Goal: Task Accomplishment & Management: Manage account settings

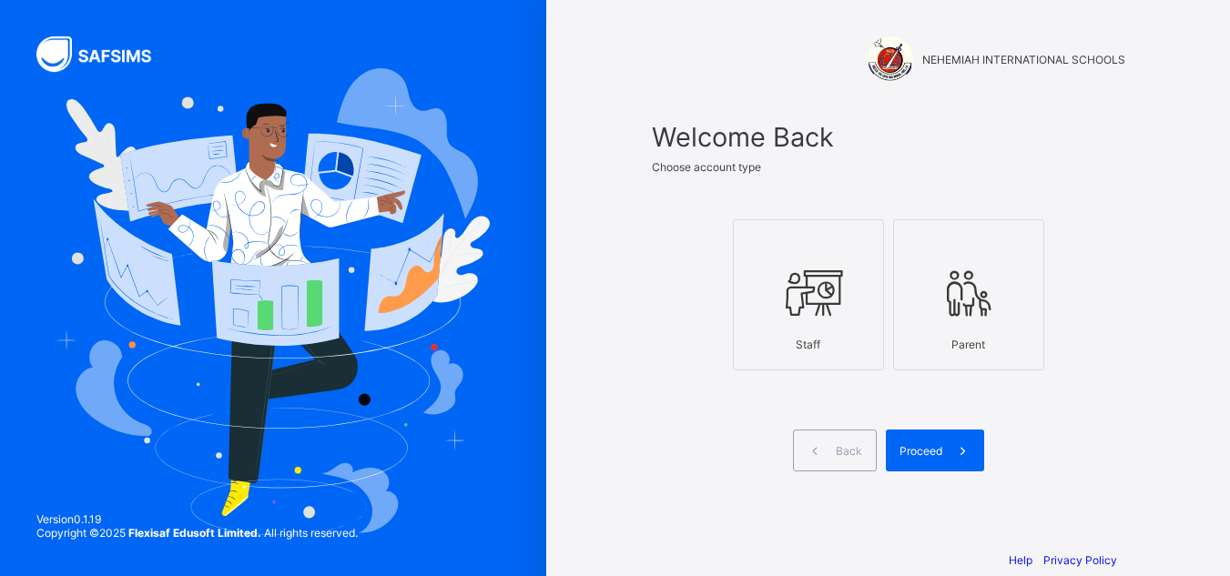
click at [813, 303] on icon at bounding box center [809, 293] width 64 height 55
click at [942, 452] on span "Proceed" at bounding box center [921, 451] width 43 height 14
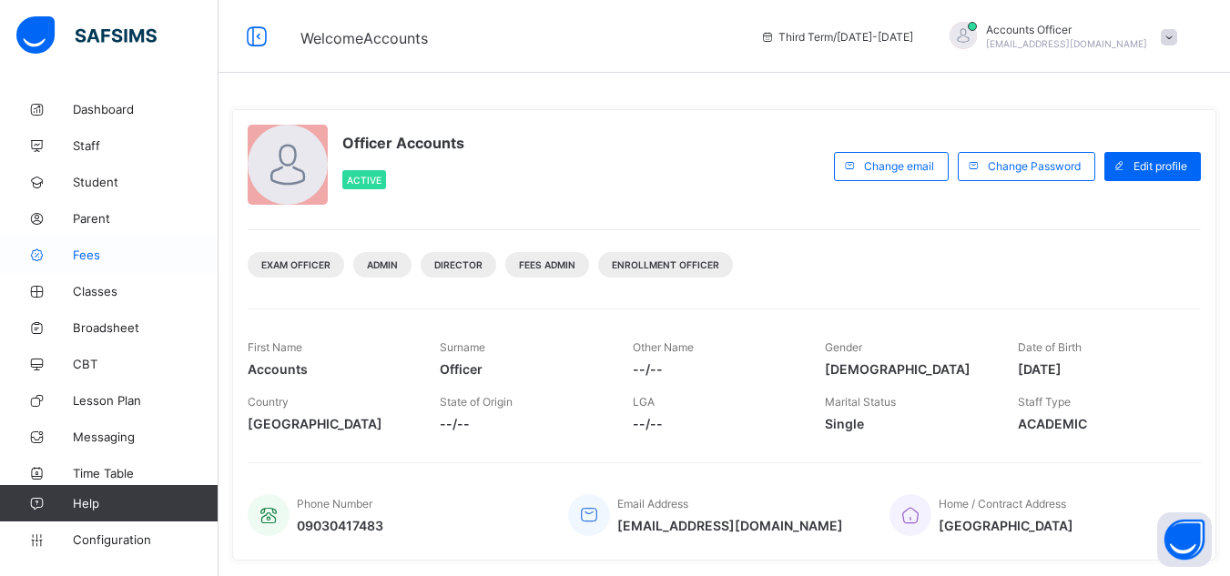
click at [108, 248] on span "Fees" at bounding box center [146, 255] width 146 height 15
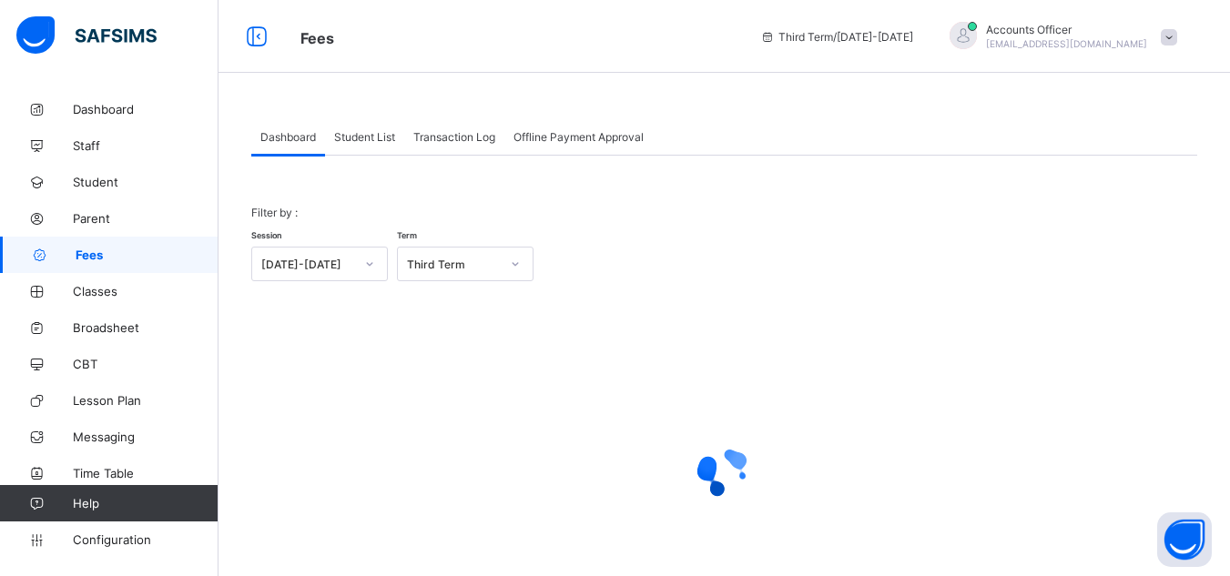
click at [589, 128] on div "Offline Payment Approval" at bounding box center [578, 136] width 148 height 36
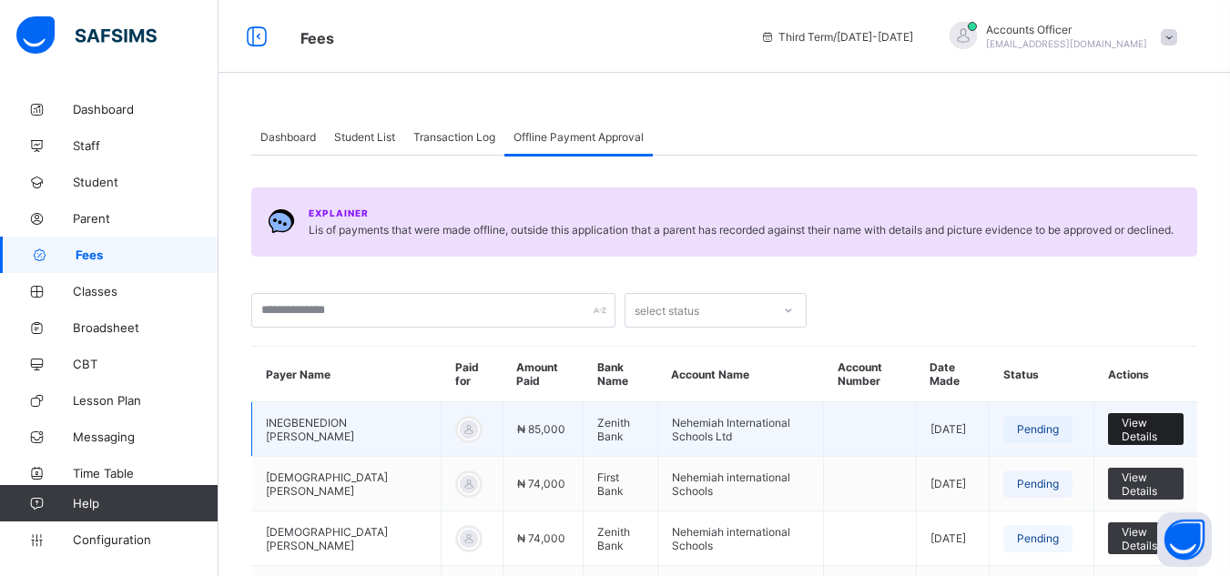
click at [1158, 420] on span "View Details" at bounding box center [1146, 429] width 48 height 27
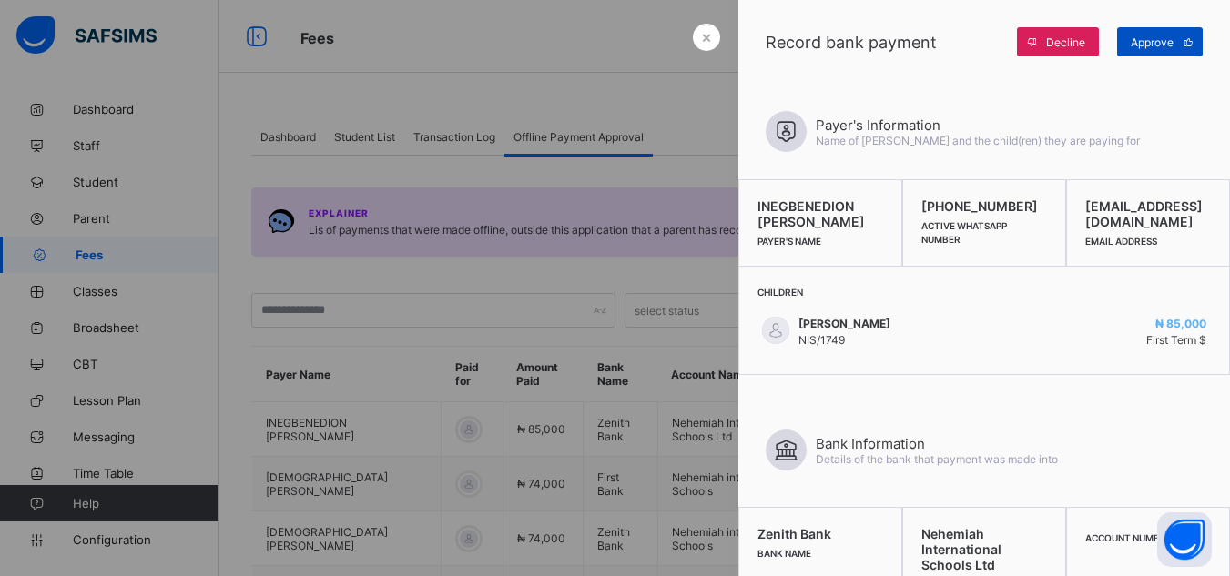
click at [1148, 41] on span "Approve" at bounding box center [1152, 43] width 43 height 14
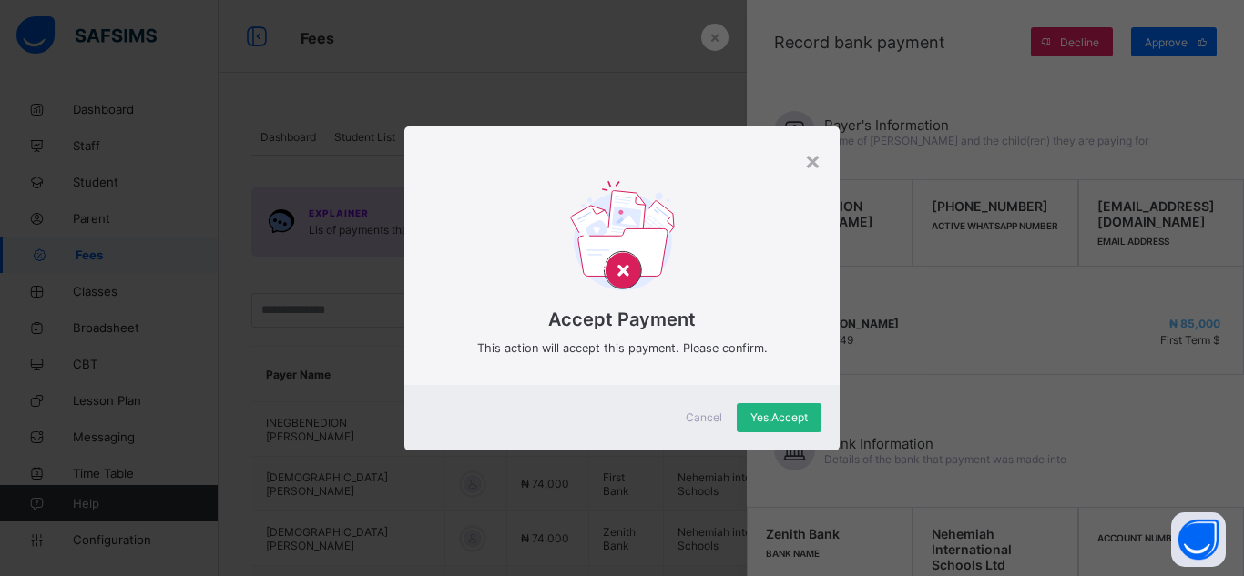
click at [760, 418] on span "Yes, Accept" at bounding box center [778, 418] width 57 height 14
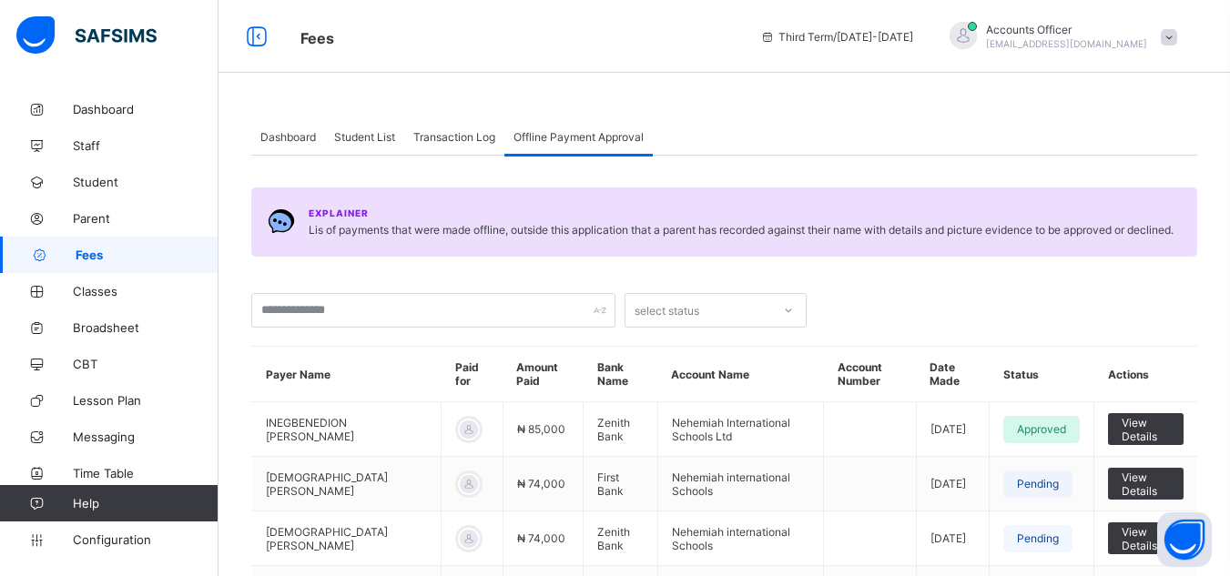
click at [375, 135] on span "Student List" at bounding box center [364, 137] width 61 height 14
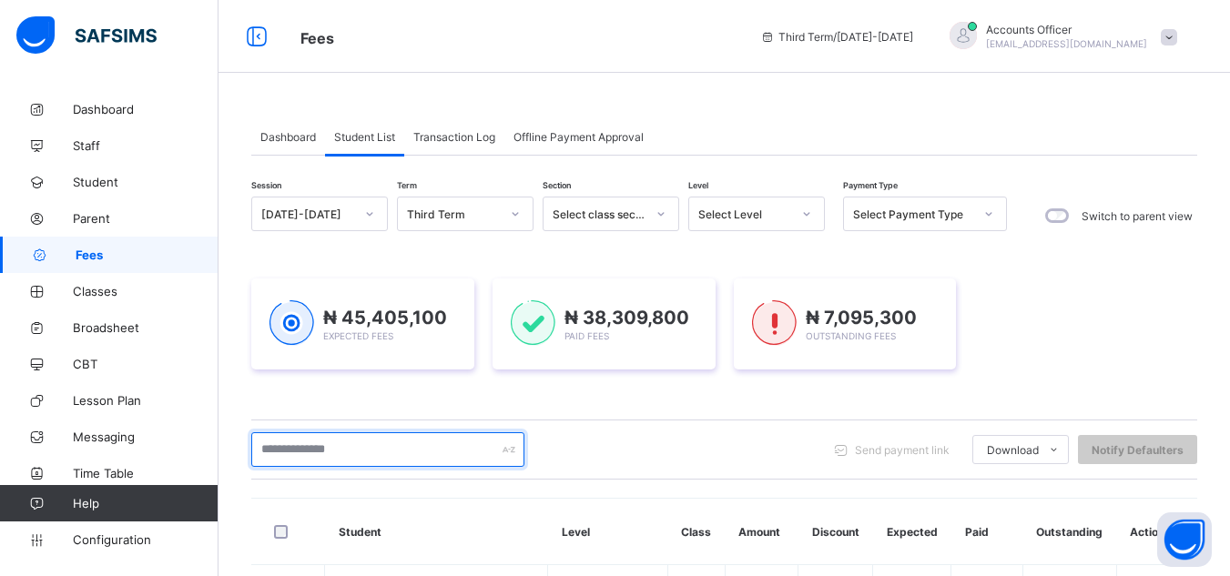
click at [438, 453] on input "text" at bounding box center [387, 450] width 273 height 35
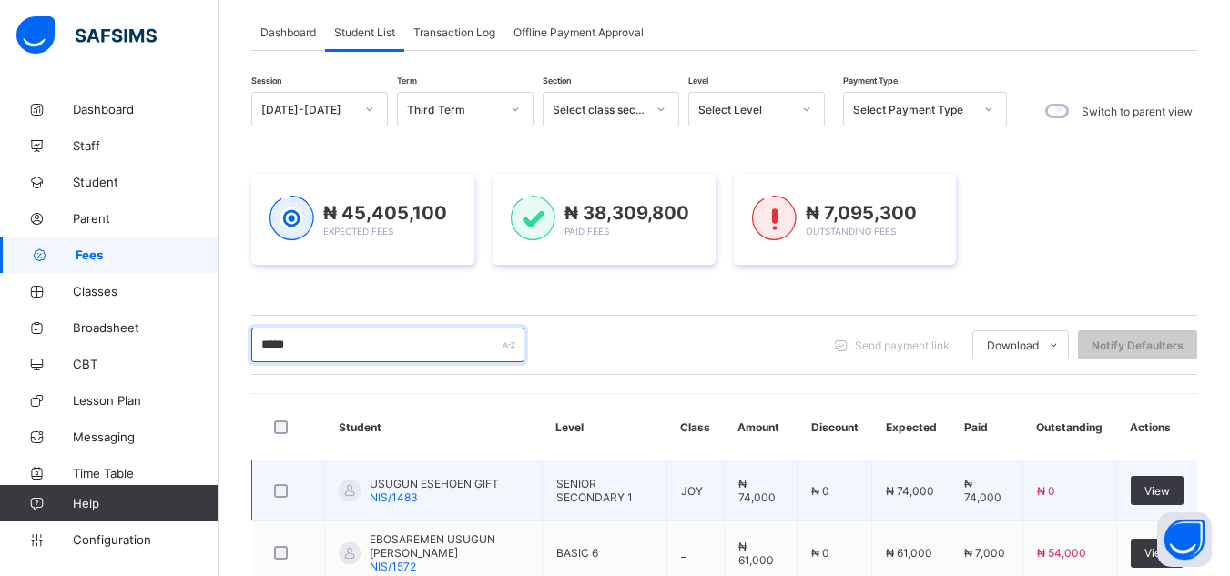
scroll to position [91, 0]
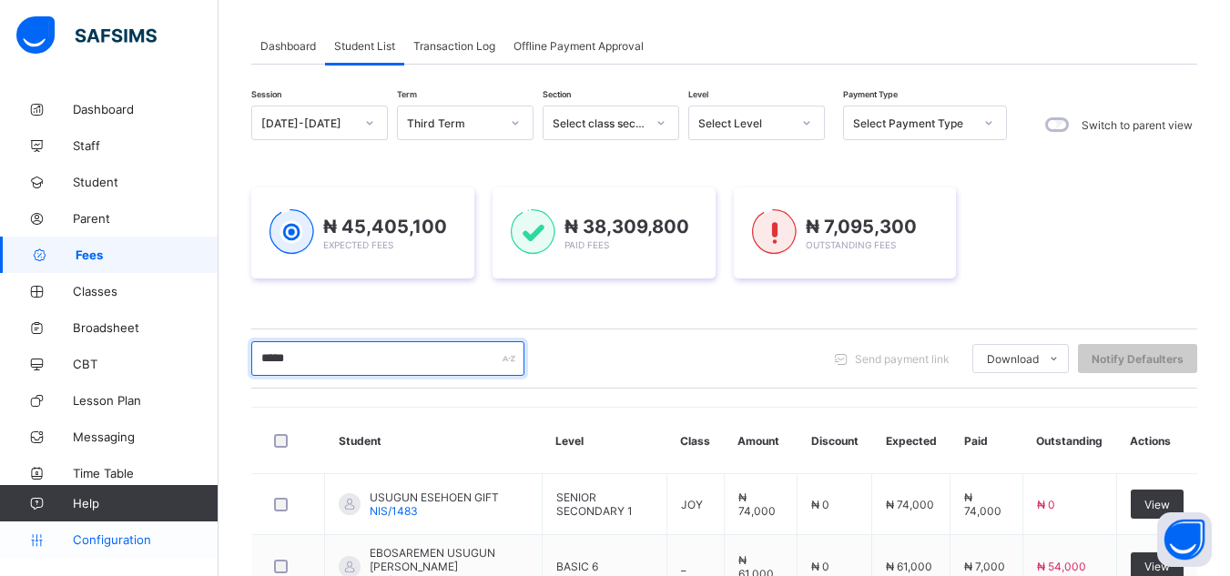
type input "*****"
click at [103, 539] on span "Configuration" at bounding box center [145, 540] width 145 height 15
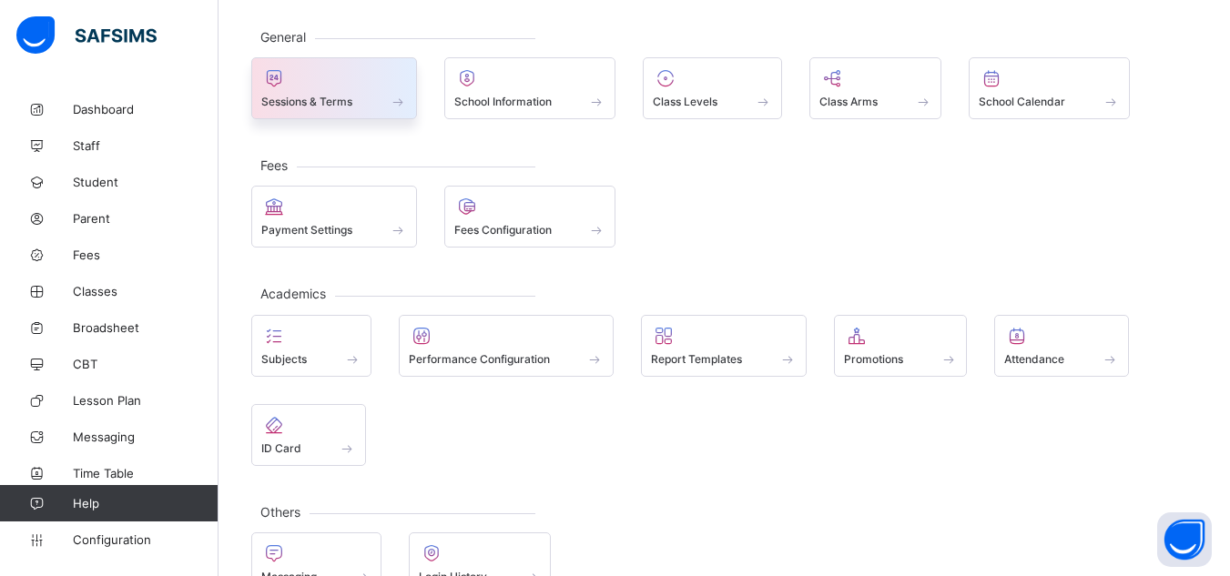
click at [351, 83] on div at bounding box center [334, 78] width 146 height 22
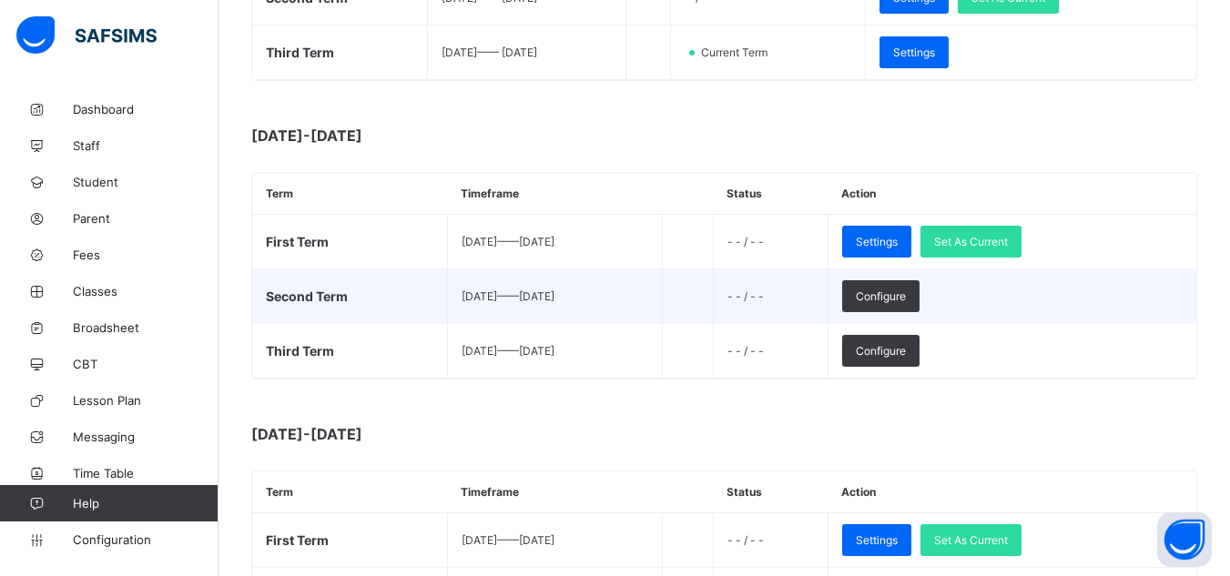
scroll to position [455, 0]
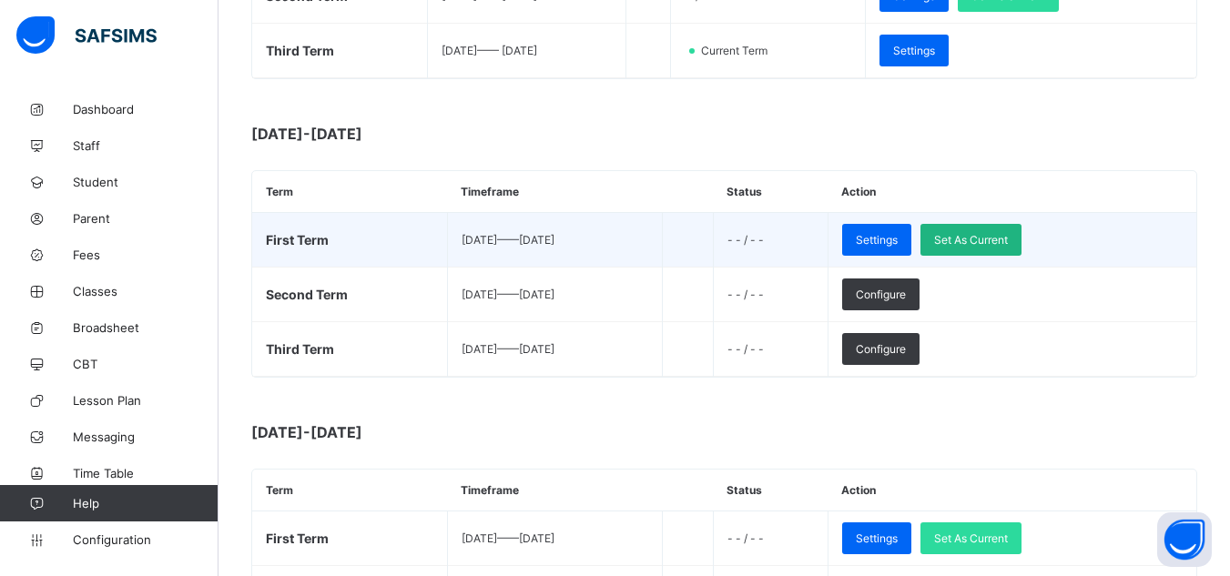
click at [1008, 238] on span "Set As Current" at bounding box center [971, 240] width 74 height 14
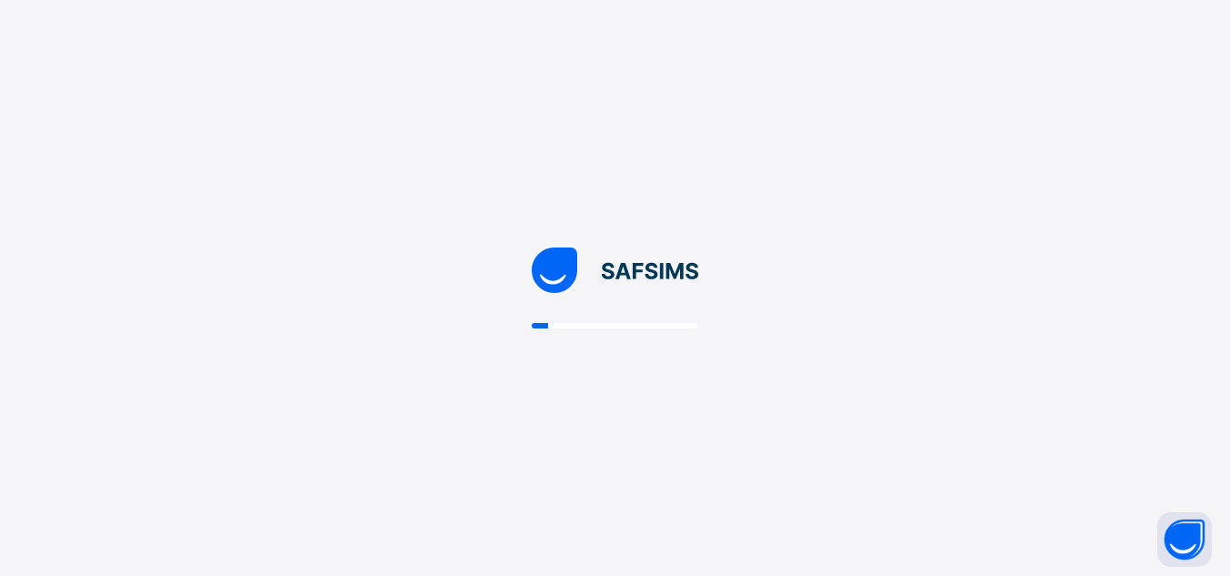
scroll to position [0, 0]
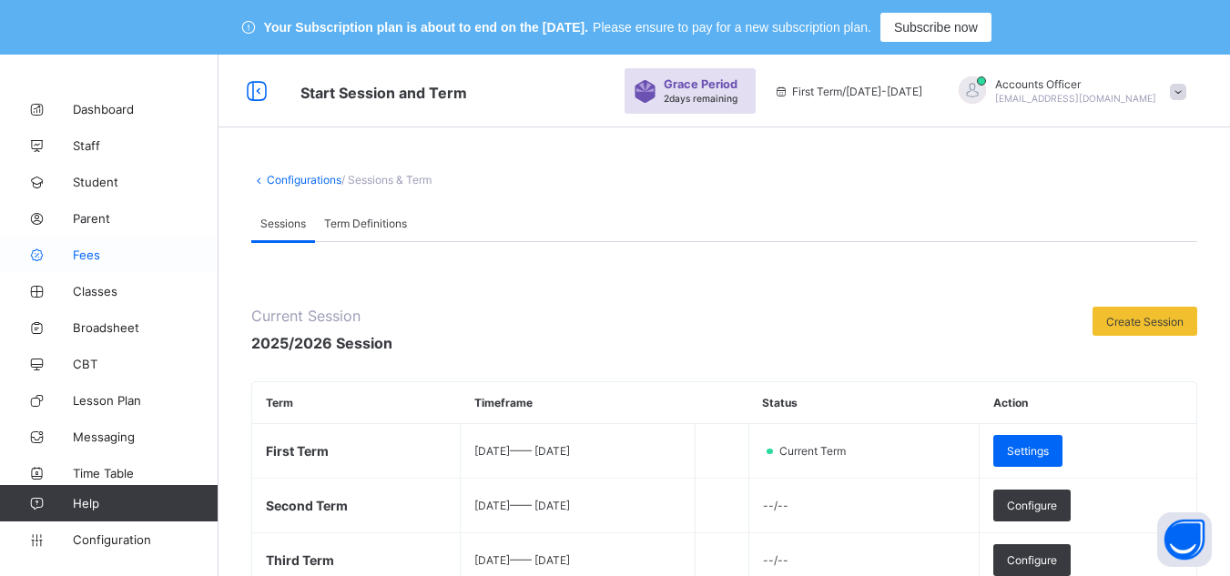
click at [100, 256] on span "Fees" at bounding box center [146, 255] width 146 height 15
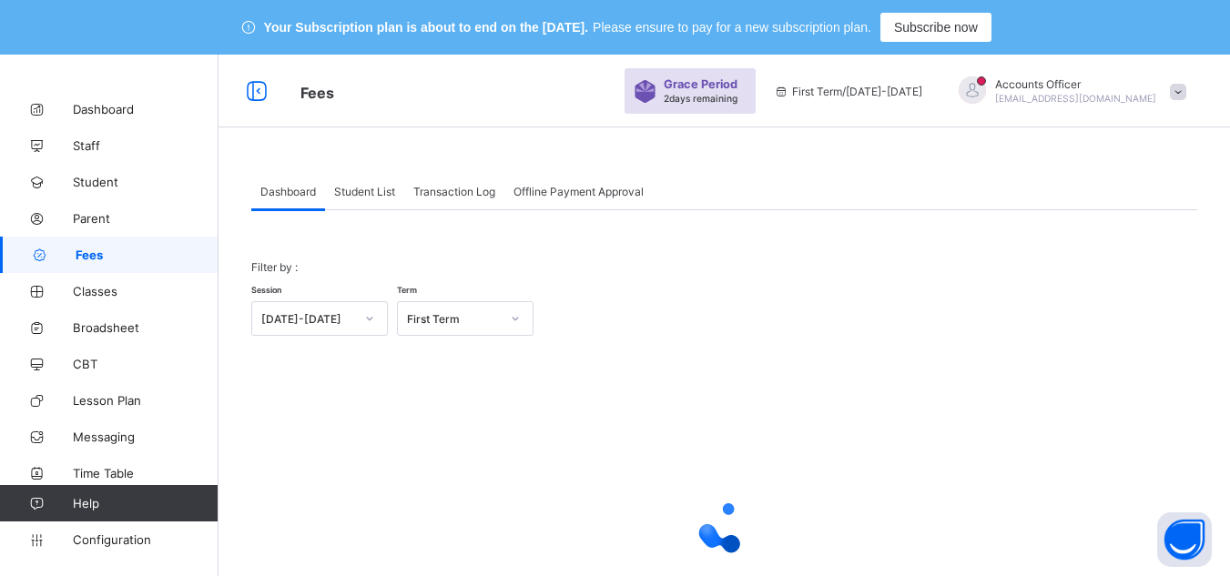
click at [604, 182] on div "Offline Payment Approval" at bounding box center [578, 191] width 148 height 36
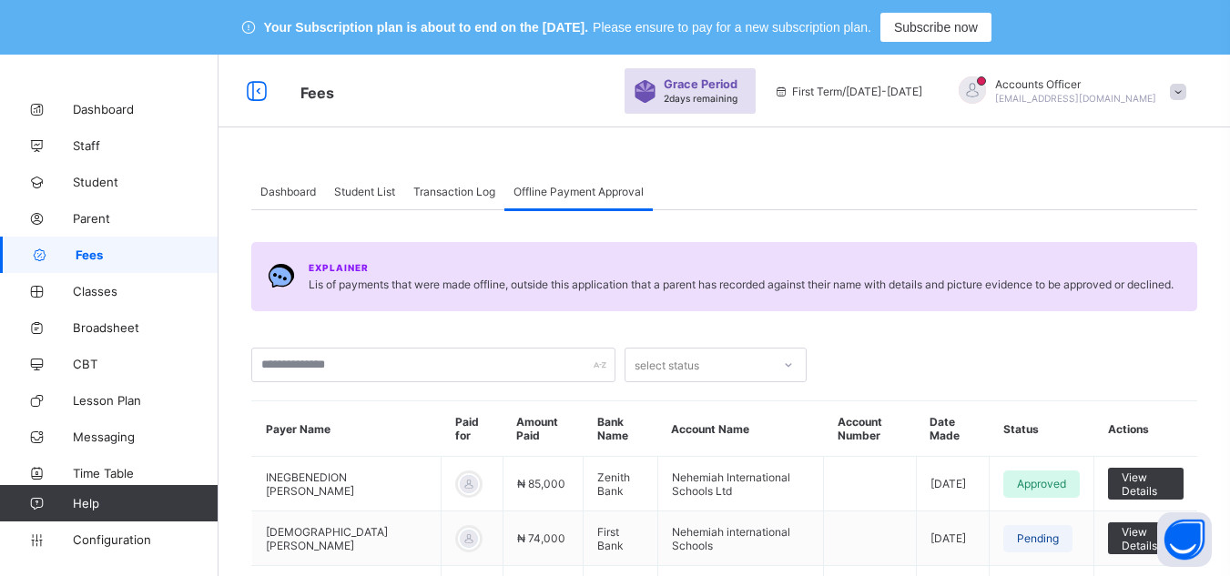
click at [292, 187] on span "Dashboard" at bounding box center [288, 192] width 56 height 14
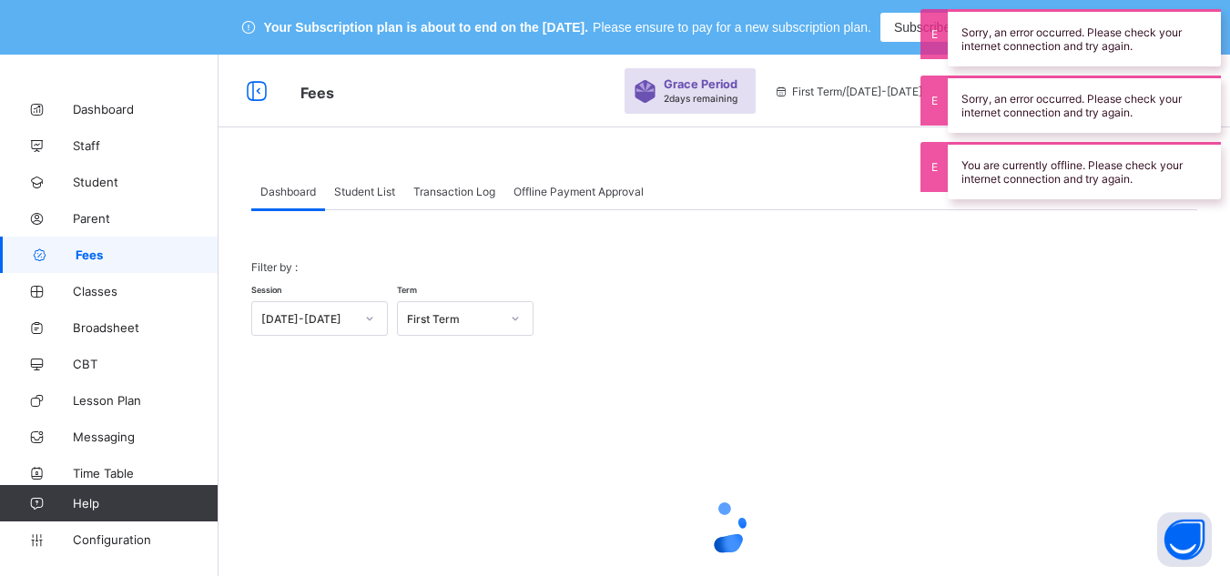
click at [381, 189] on span "Student List" at bounding box center [364, 192] width 61 height 14
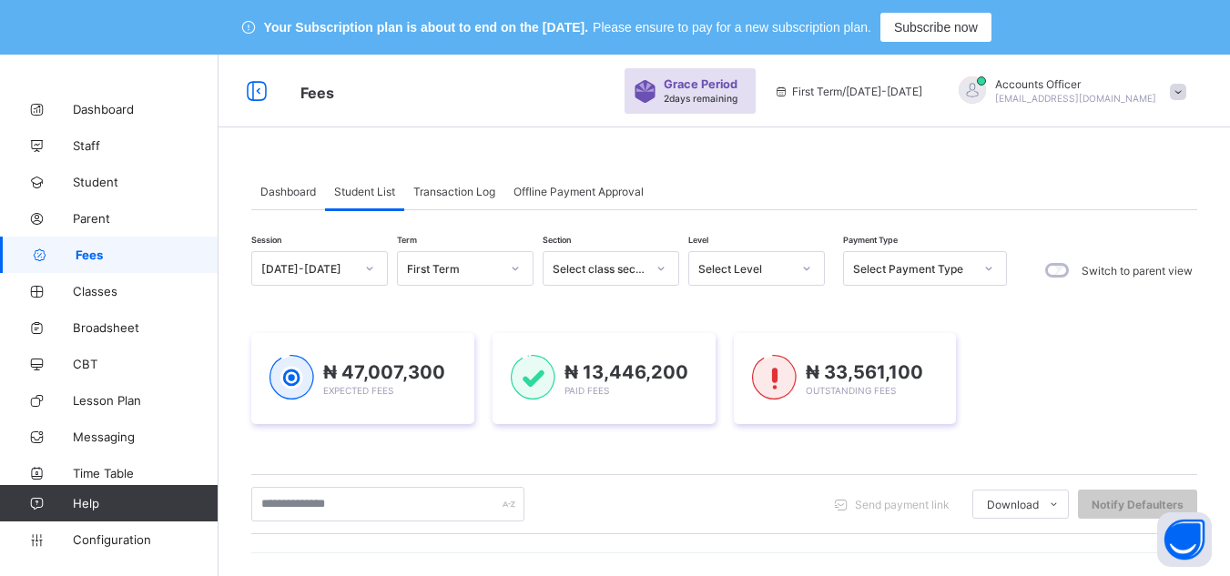
click at [294, 189] on span "Dashboard" at bounding box center [288, 192] width 56 height 14
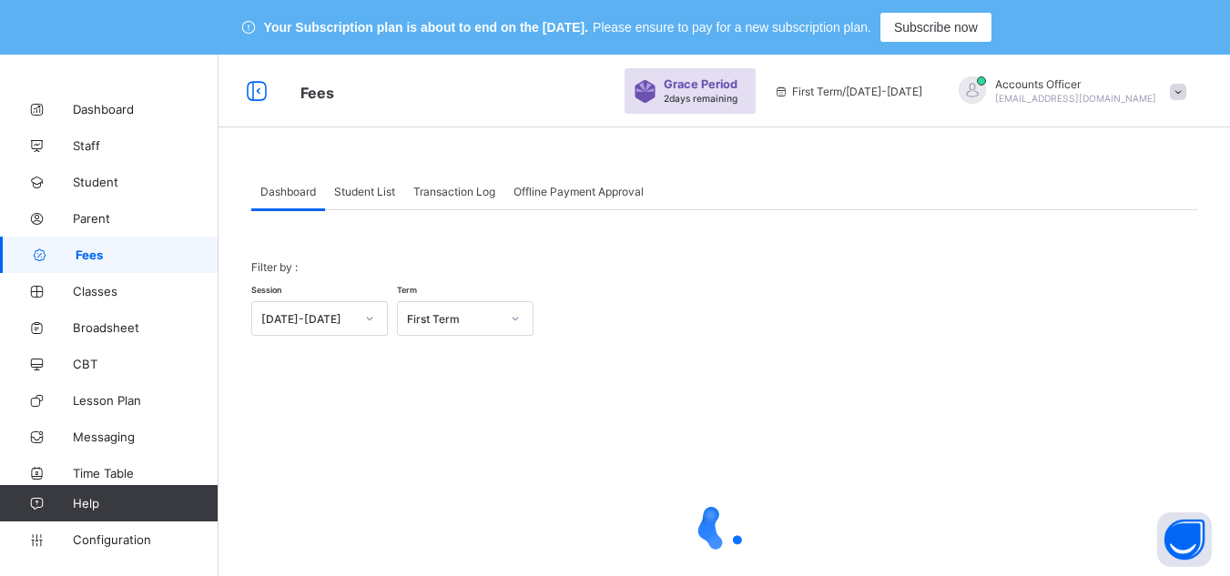
click at [373, 191] on span "Student List" at bounding box center [364, 192] width 61 height 14
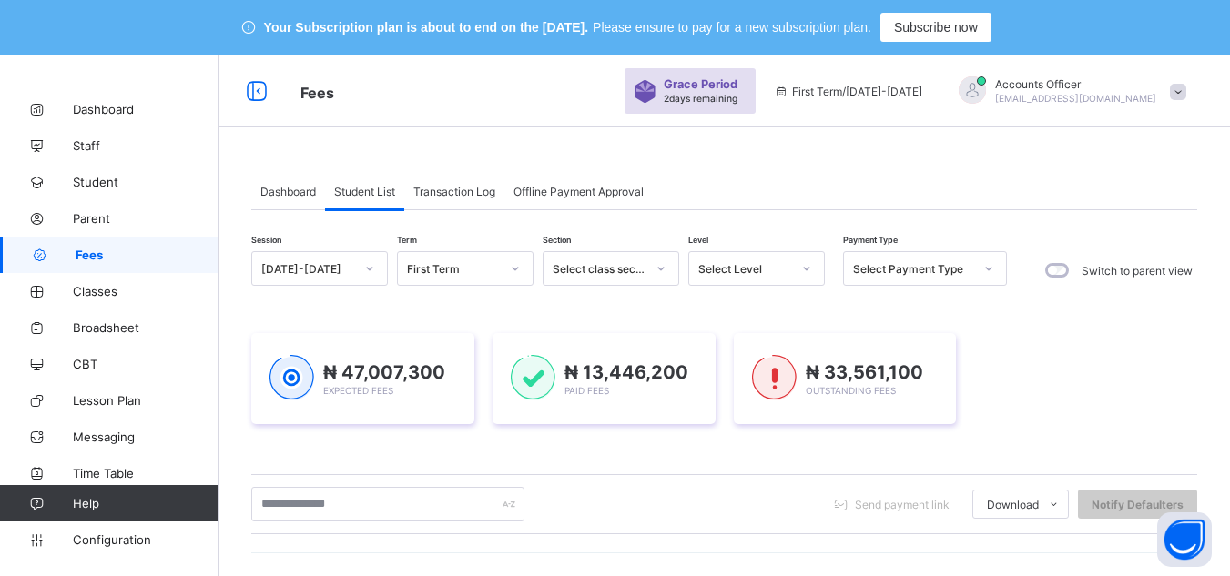
click at [572, 185] on span "Offline Payment Approval" at bounding box center [579, 192] width 130 height 14
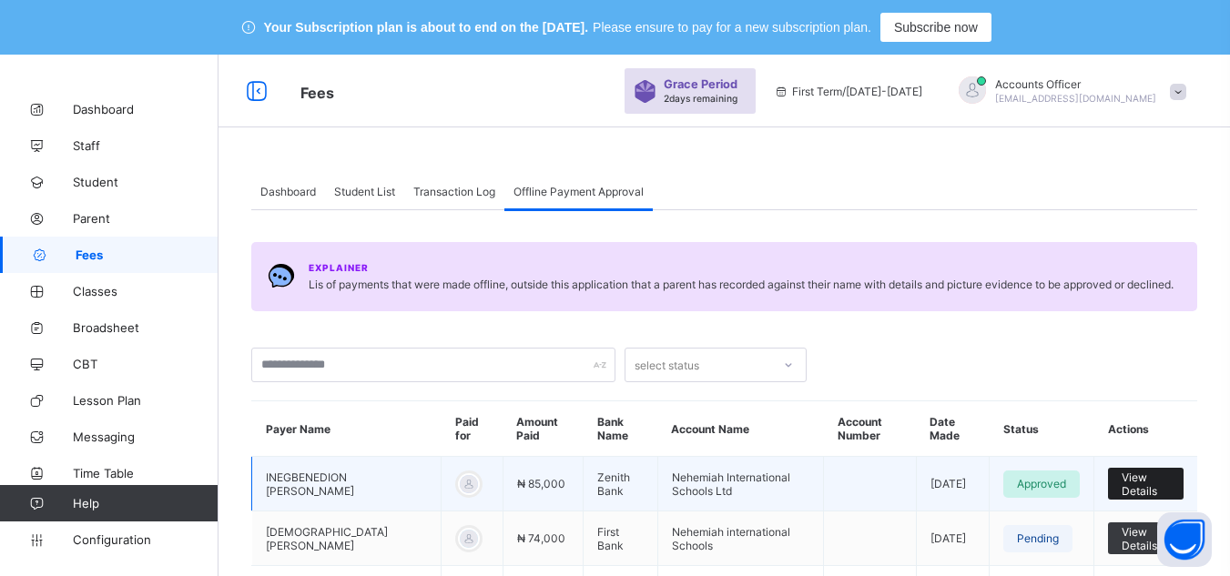
click at [1158, 484] on span "View Details" at bounding box center [1146, 484] width 48 height 27
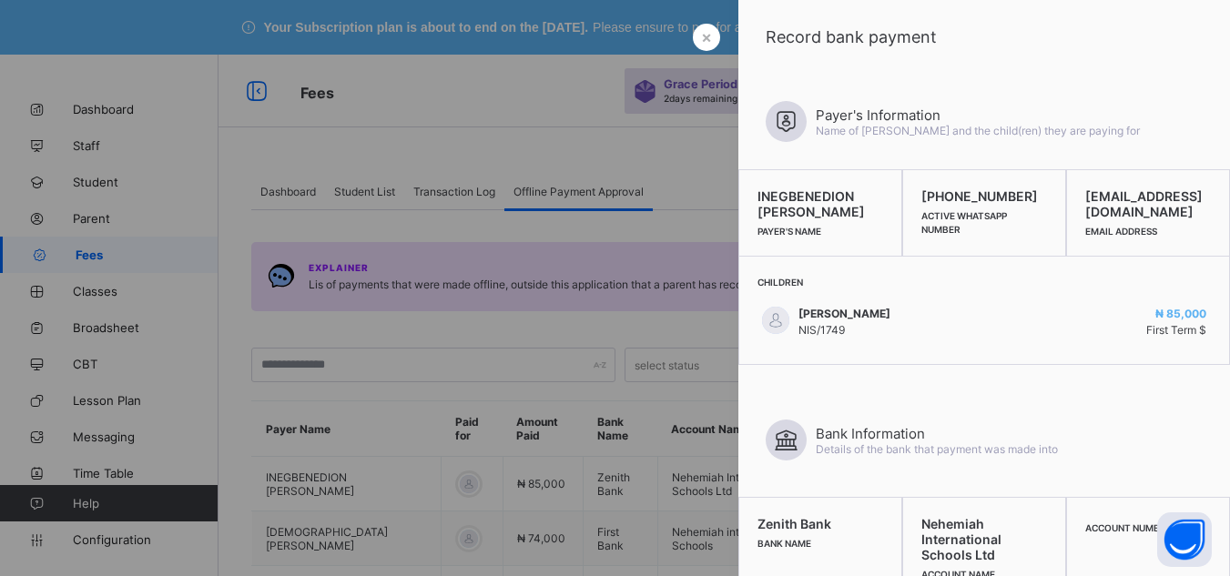
drag, startPoint x: 538, startPoint y: 97, endPoint x: 693, endPoint y: 31, distance: 168.5
click at [537, 97] on div at bounding box center [615, 288] width 1230 height 576
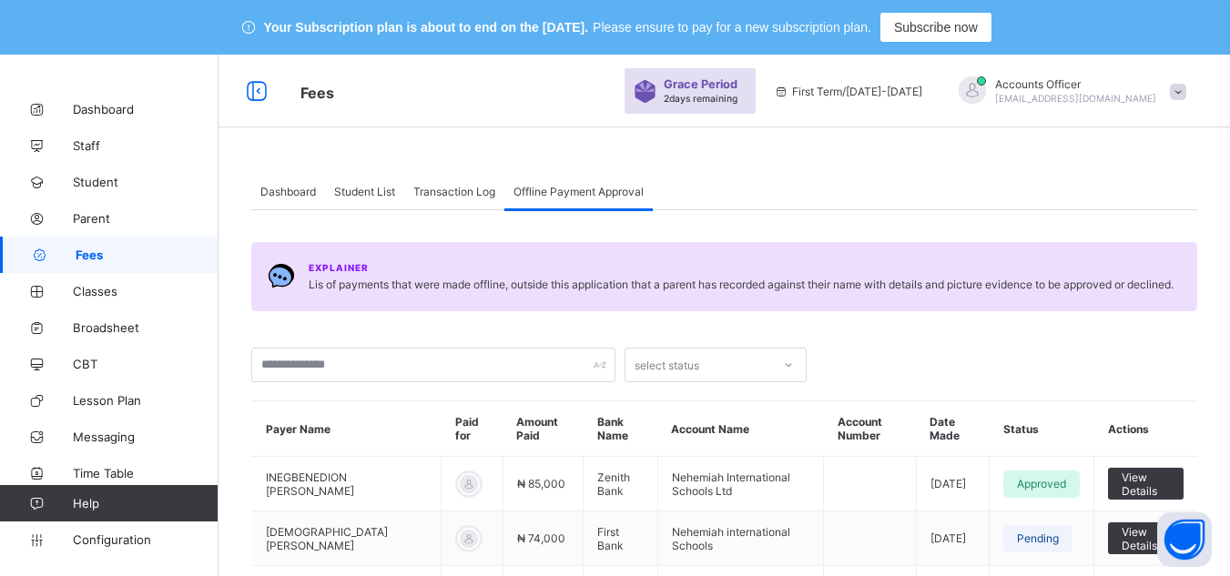
click at [693, 31] on span "Please ensure to pay for a new subscription plan." at bounding box center [732, 27] width 279 height 15
click at [359, 188] on span "Student List" at bounding box center [364, 192] width 61 height 14
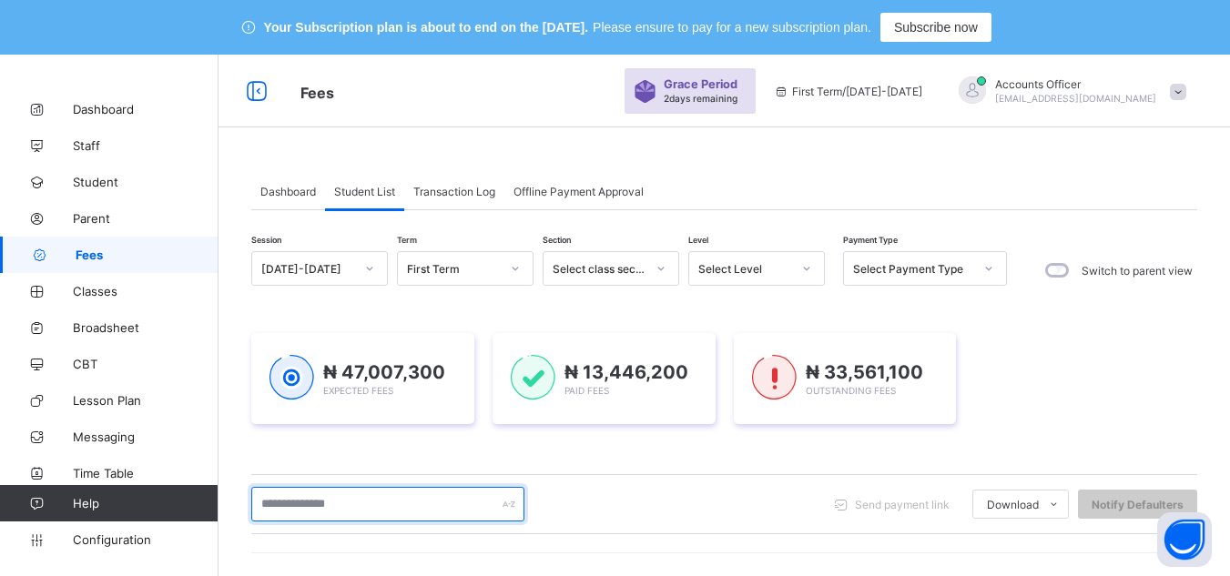
click at [373, 500] on input "text" at bounding box center [387, 504] width 273 height 35
type input "******"
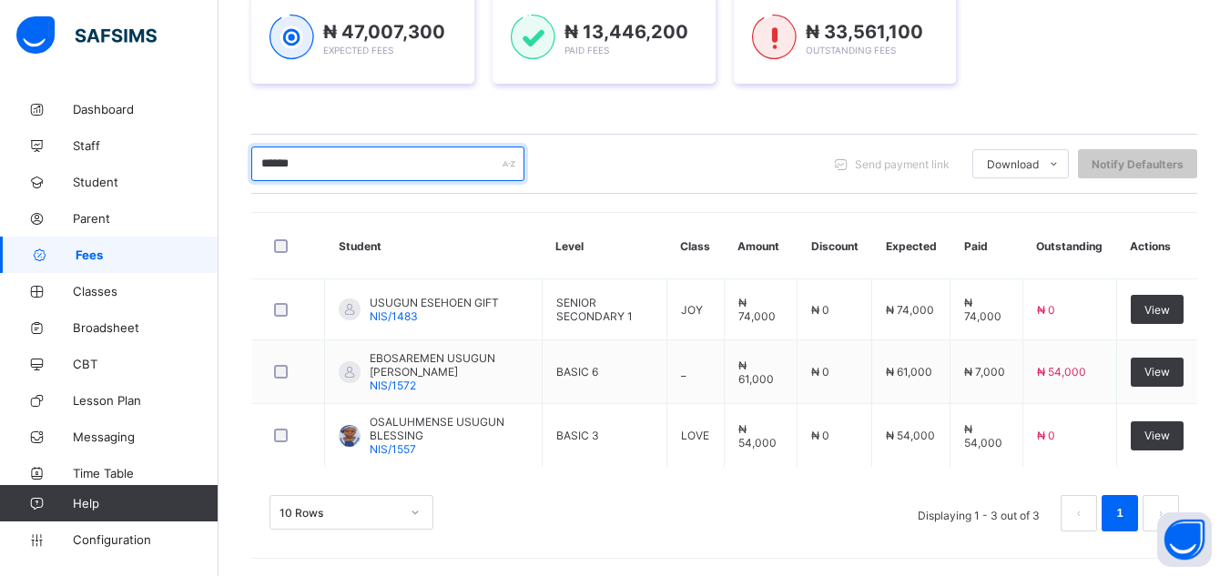
scroll to position [341, 0]
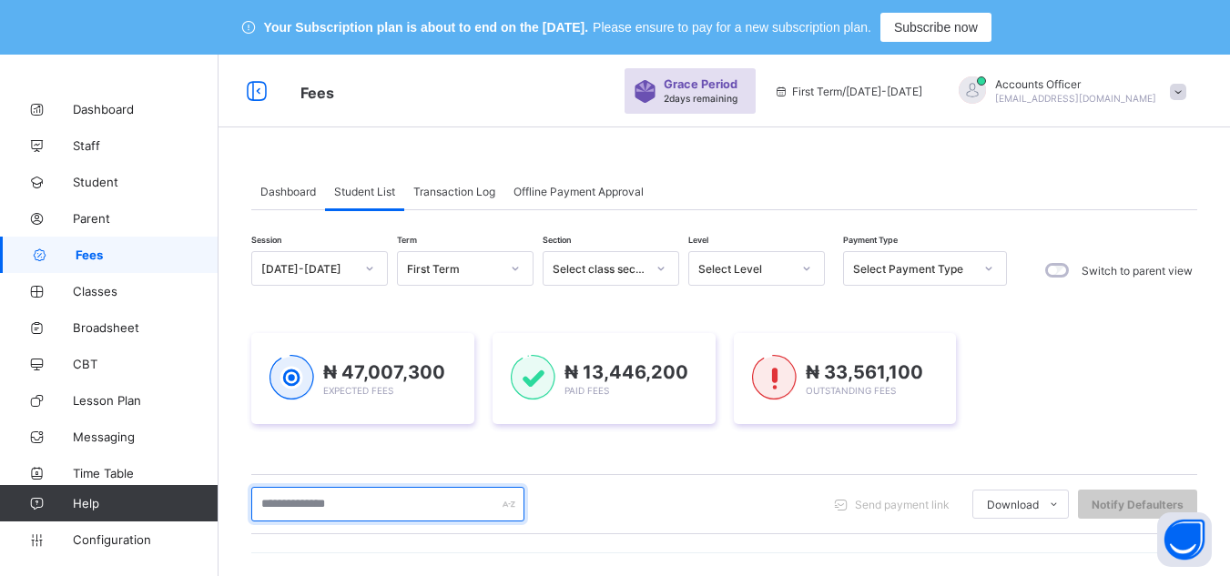
click at [414, 487] on input "text" at bounding box center [387, 504] width 273 height 35
type input "*"
type input "********"
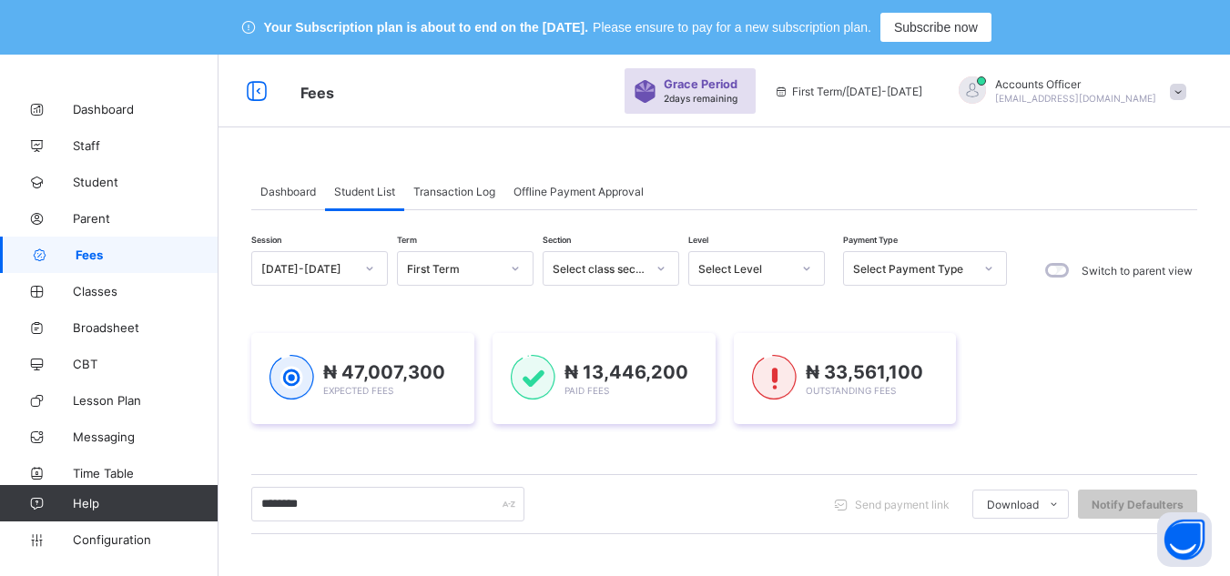
click at [586, 186] on span "Offline Payment Approval" at bounding box center [579, 192] width 130 height 14
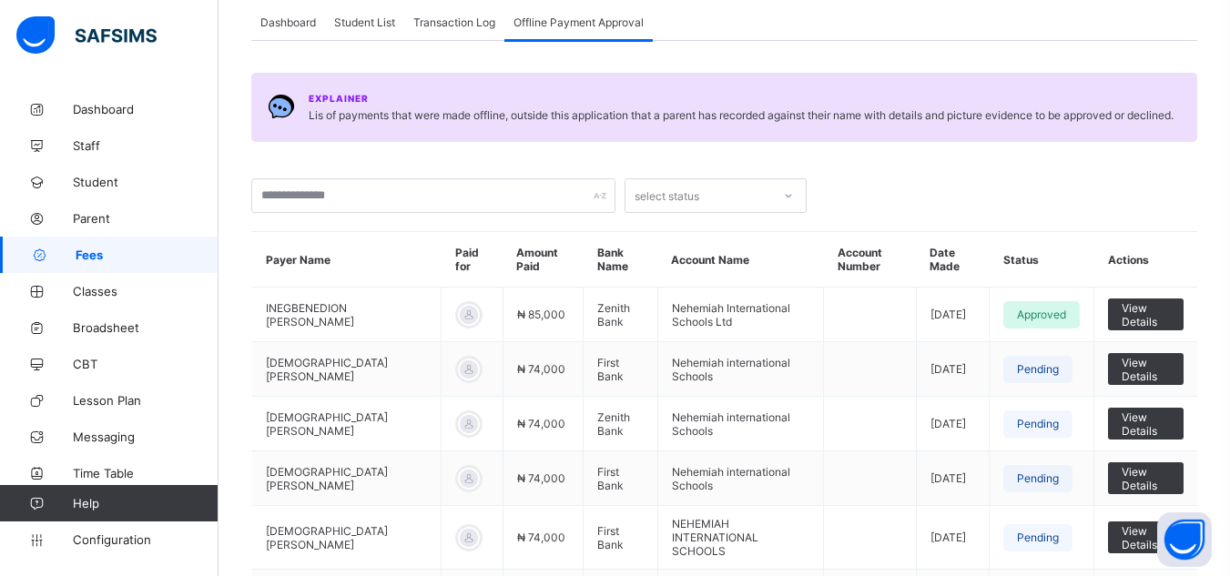
scroll to position [182, 0]
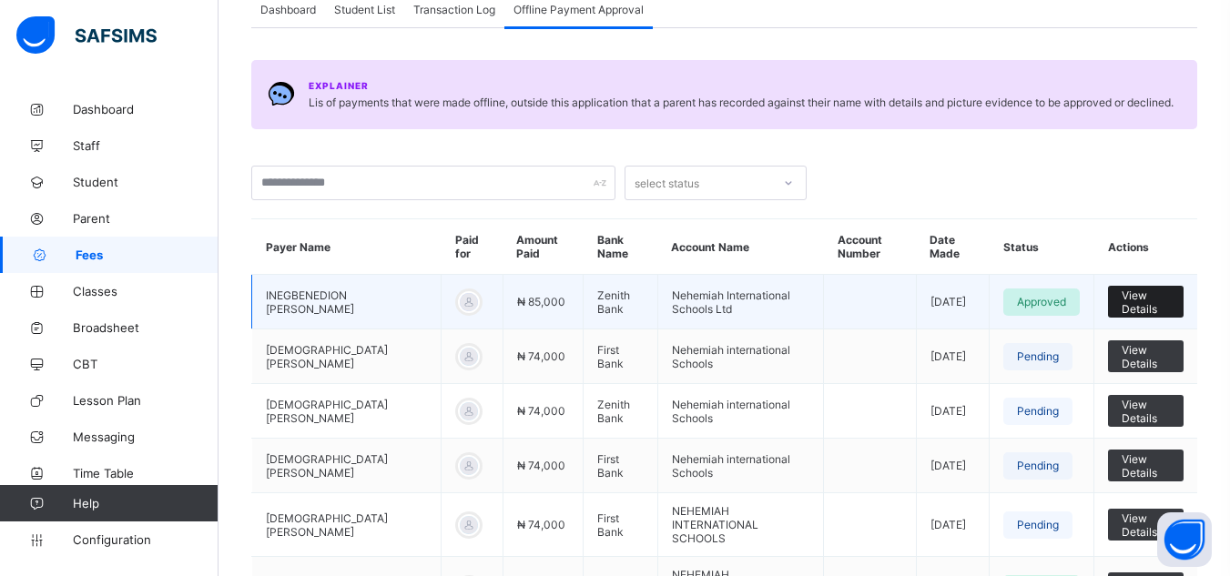
click at [1164, 304] on span "View Details" at bounding box center [1146, 302] width 48 height 27
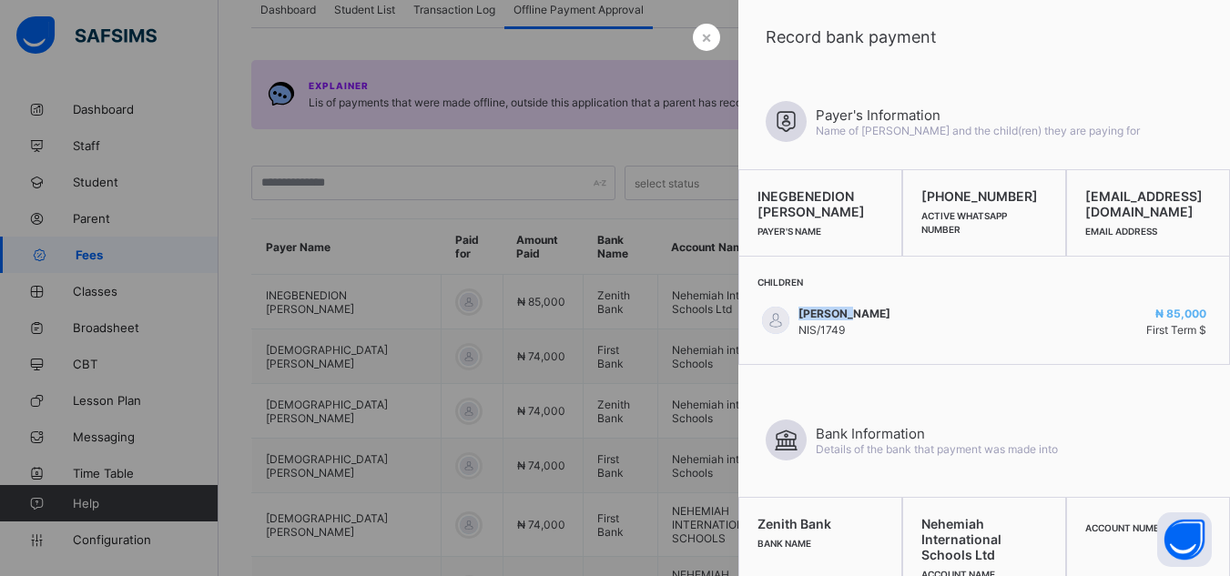
drag, startPoint x: 794, startPoint y: 327, endPoint x: 855, endPoint y: 331, distance: 61.2
click at [855, 321] on span "[PERSON_NAME]" at bounding box center [845, 314] width 92 height 14
copy span "USUNOBUN"
click at [701, 36] on span "×" at bounding box center [706, 36] width 11 height 19
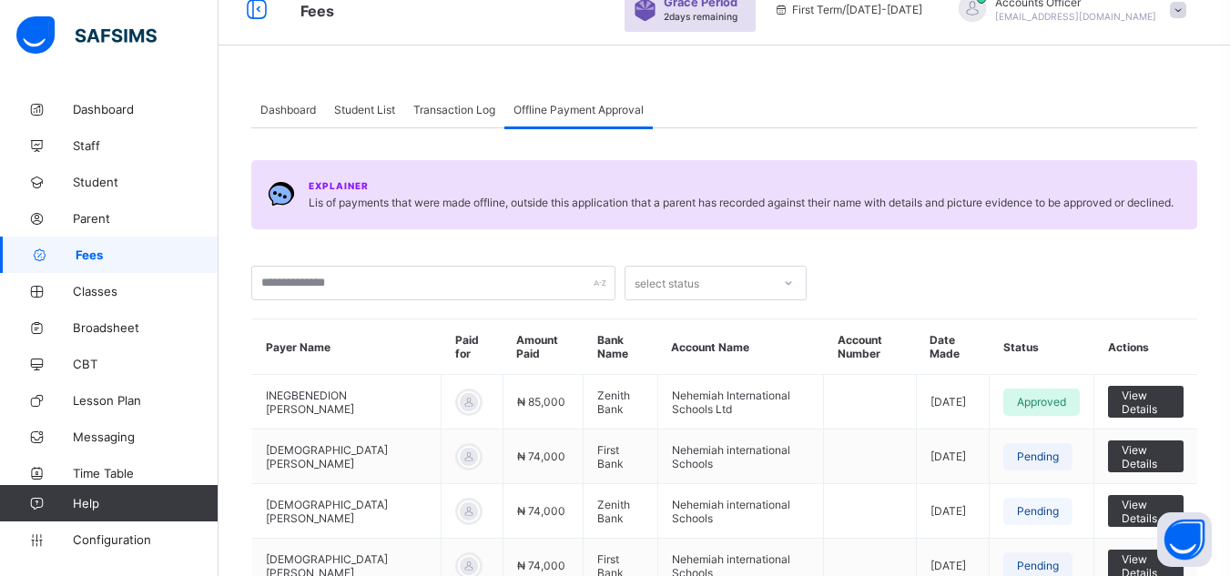
scroll to position [0, 0]
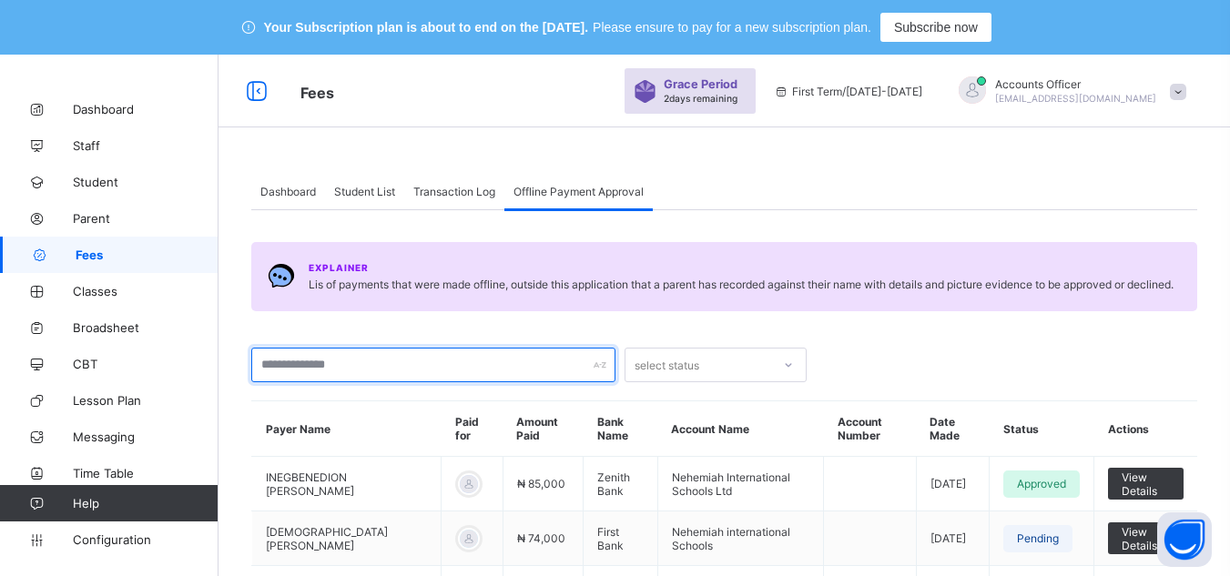
click at [388, 358] on input "text" at bounding box center [433, 365] width 364 height 35
paste input "********"
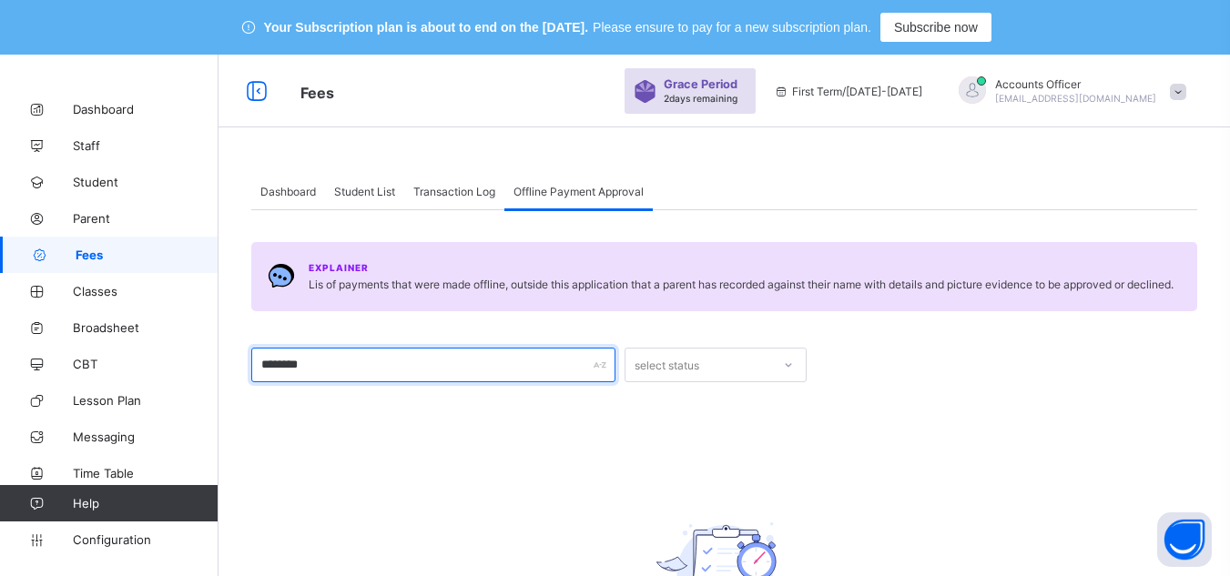
type input "********"
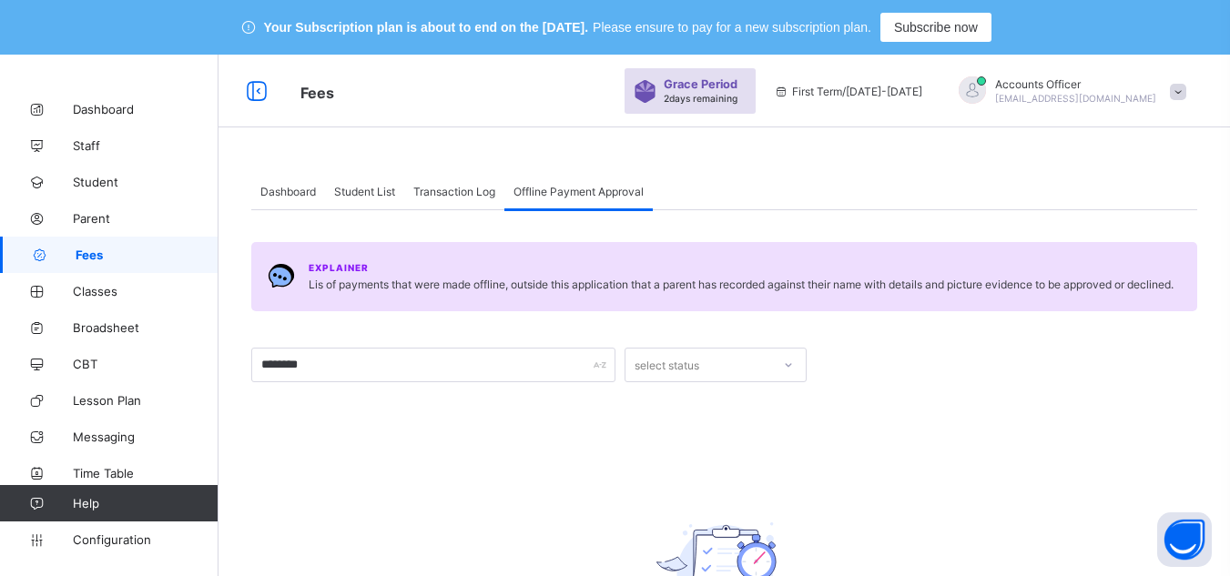
click at [360, 183] on div "Student List" at bounding box center [364, 191] width 79 height 36
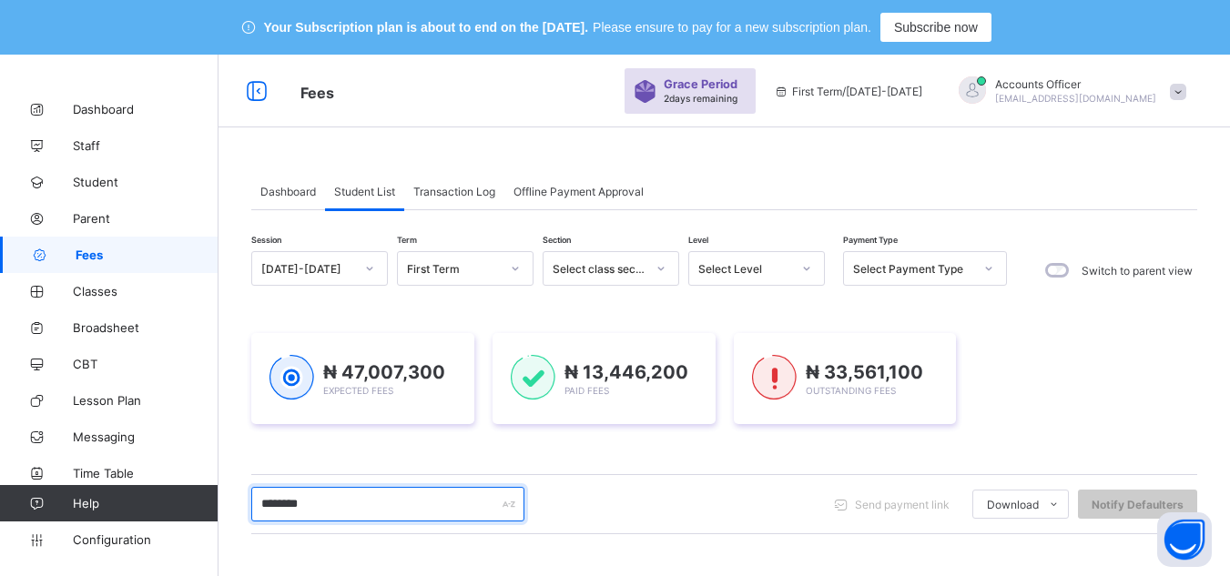
click at [362, 514] on input "********" at bounding box center [387, 504] width 273 height 35
type input "*"
paste input "********"
type input "********"
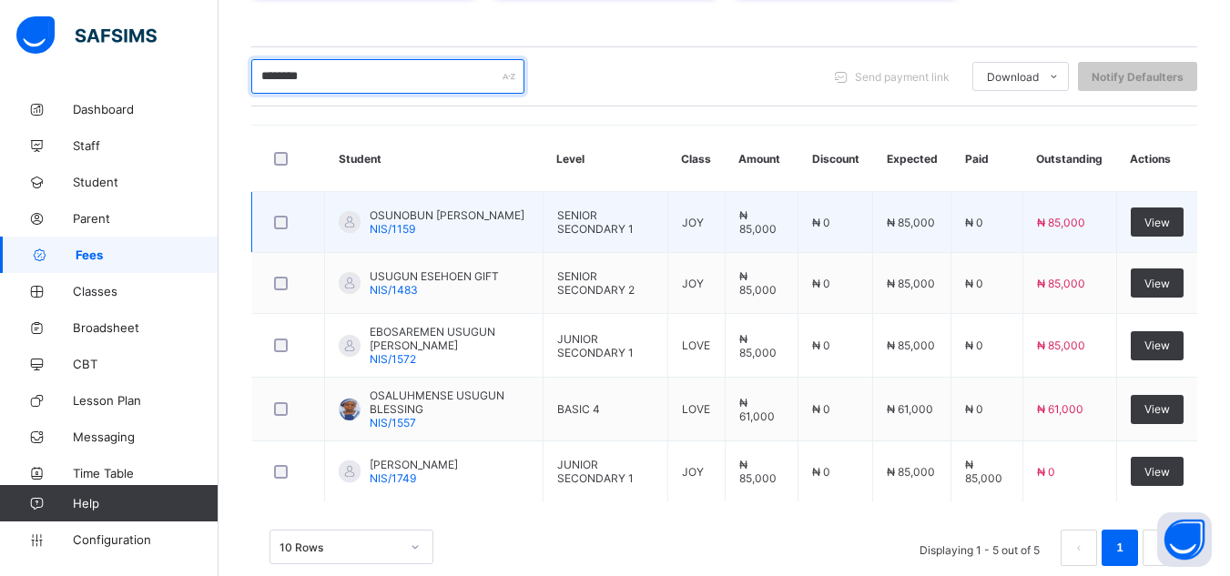
scroll to position [455, 0]
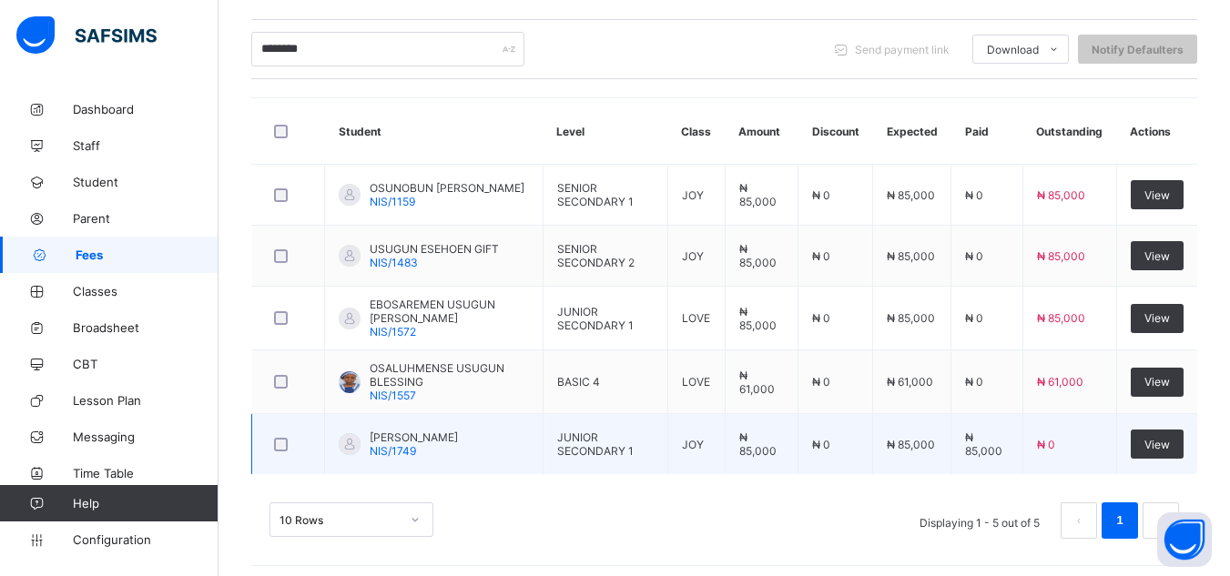
click at [458, 444] on span "[PERSON_NAME]" at bounding box center [414, 438] width 88 height 14
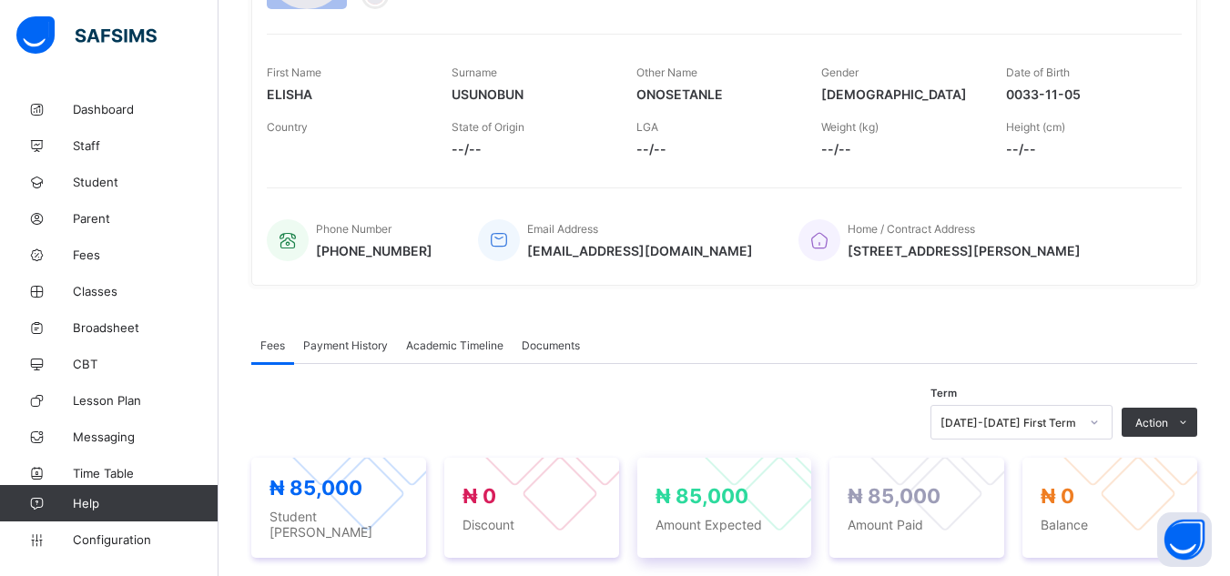
scroll to position [273, 0]
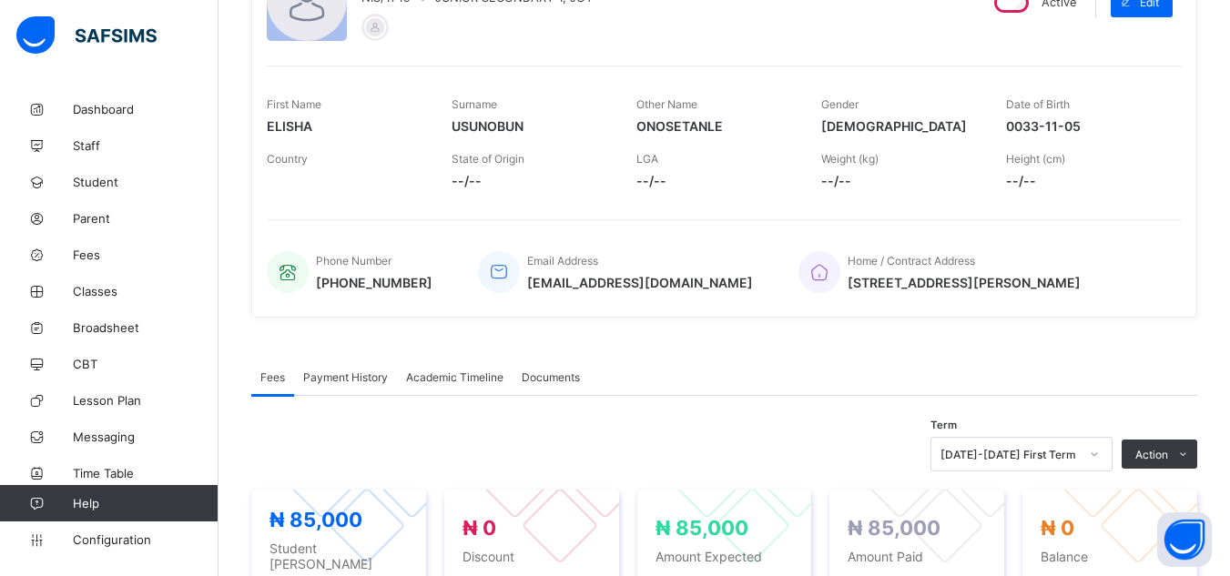
click at [345, 374] on span "Payment History" at bounding box center [345, 378] width 85 height 14
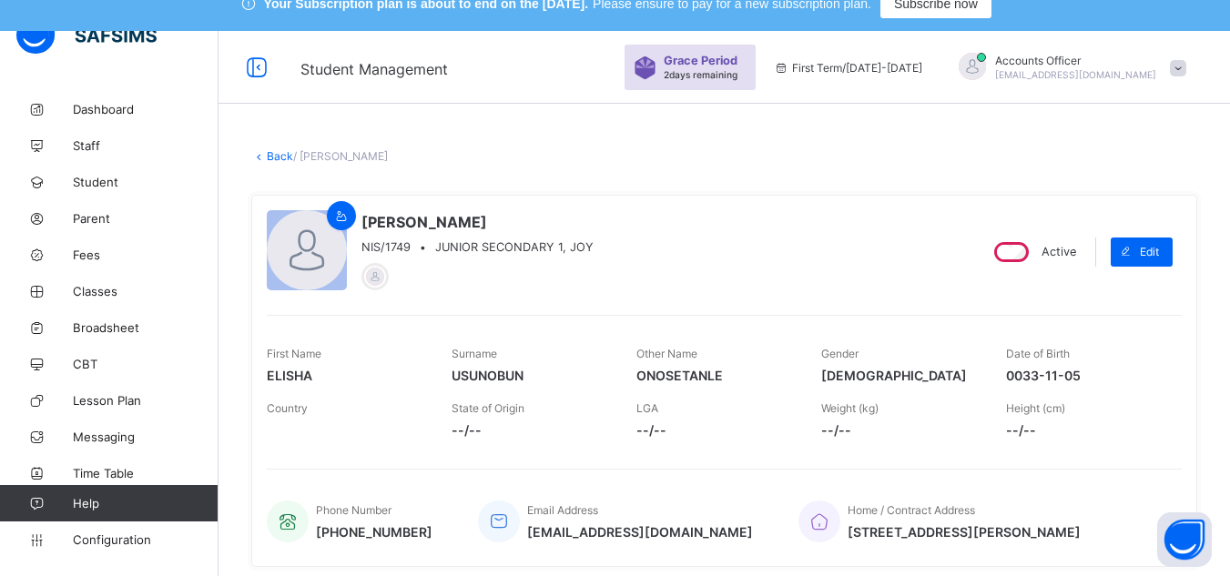
scroll to position [0, 0]
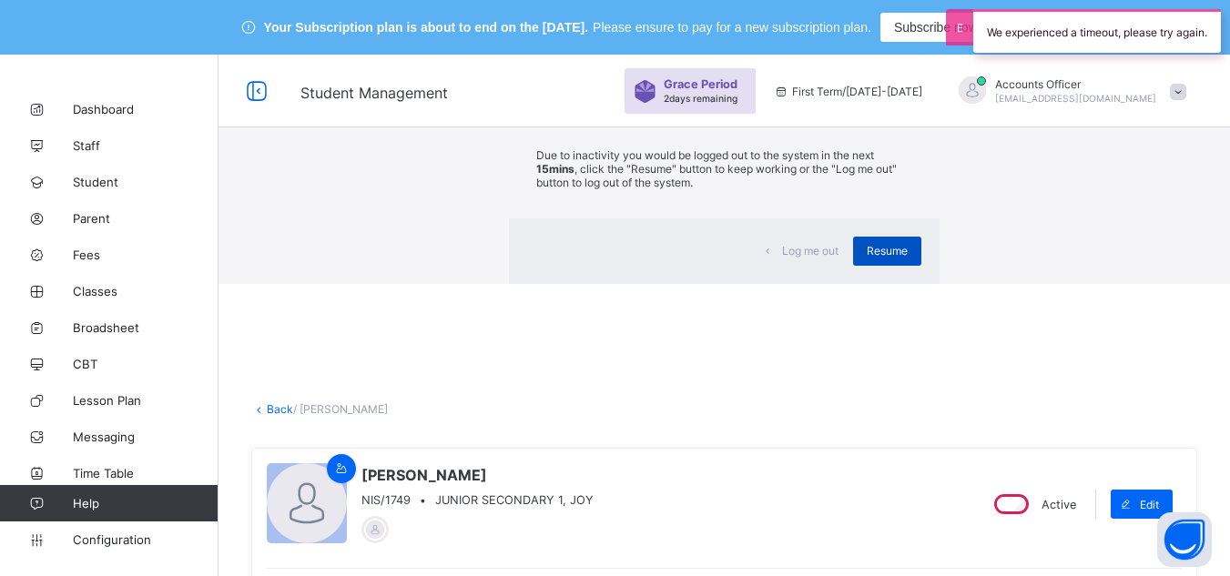
click at [867, 258] on span "Resume" at bounding box center [887, 251] width 41 height 14
